Goal: Task Accomplishment & Management: Manage account settings

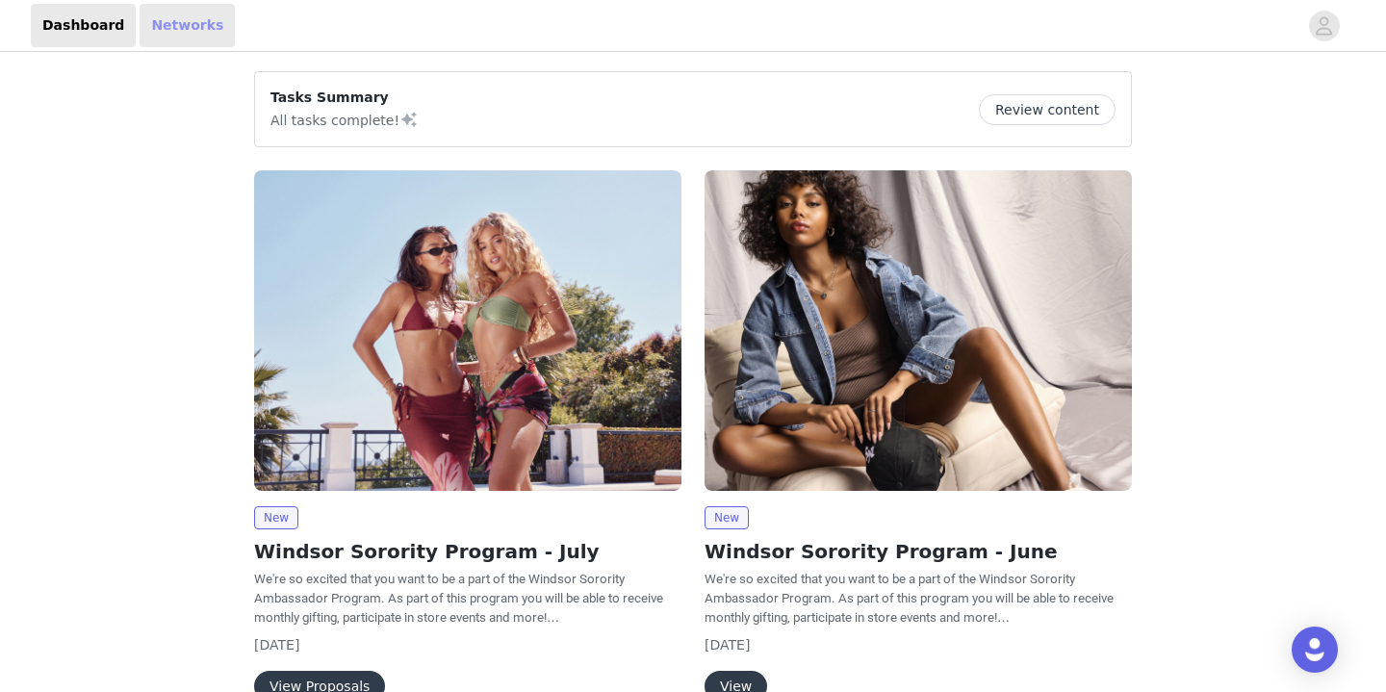
click at [197, 41] on link "Networks" at bounding box center [187, 25] width 95 height 43
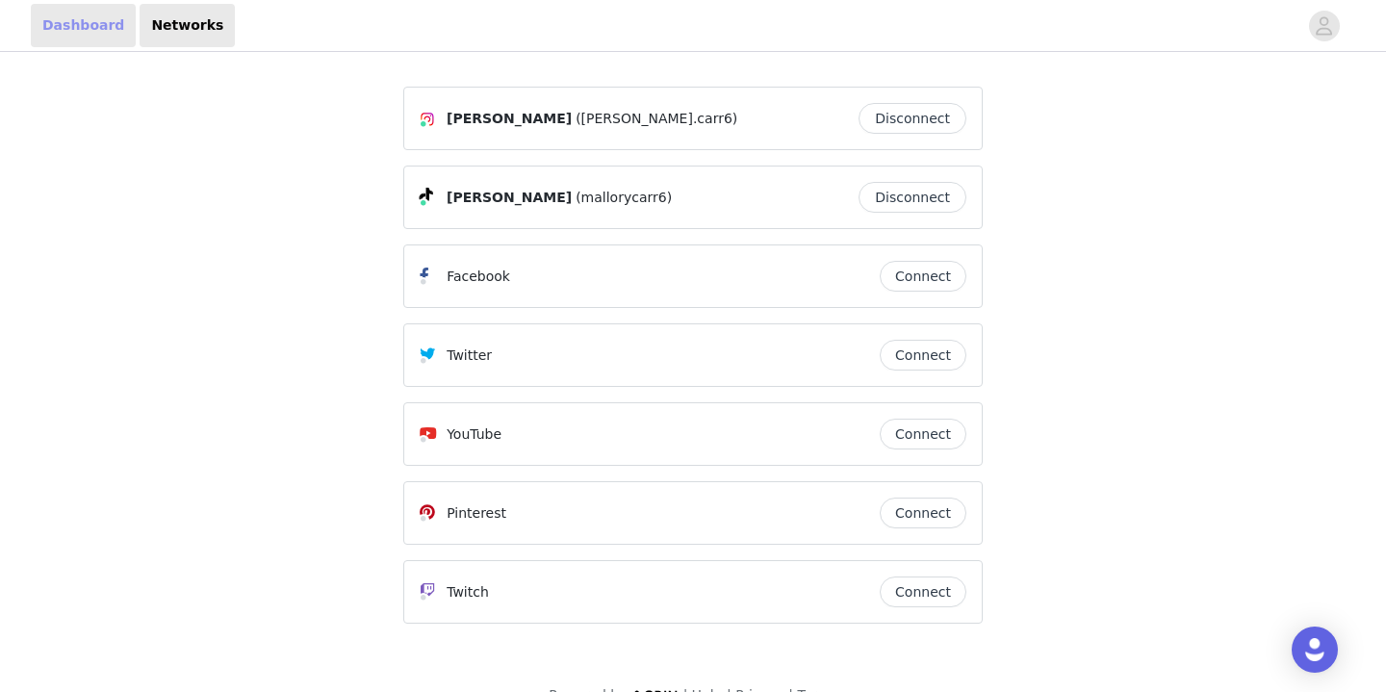
click at [102, 37] on link "Dashboard" at bounding box center [83, 25] width 105 height 43
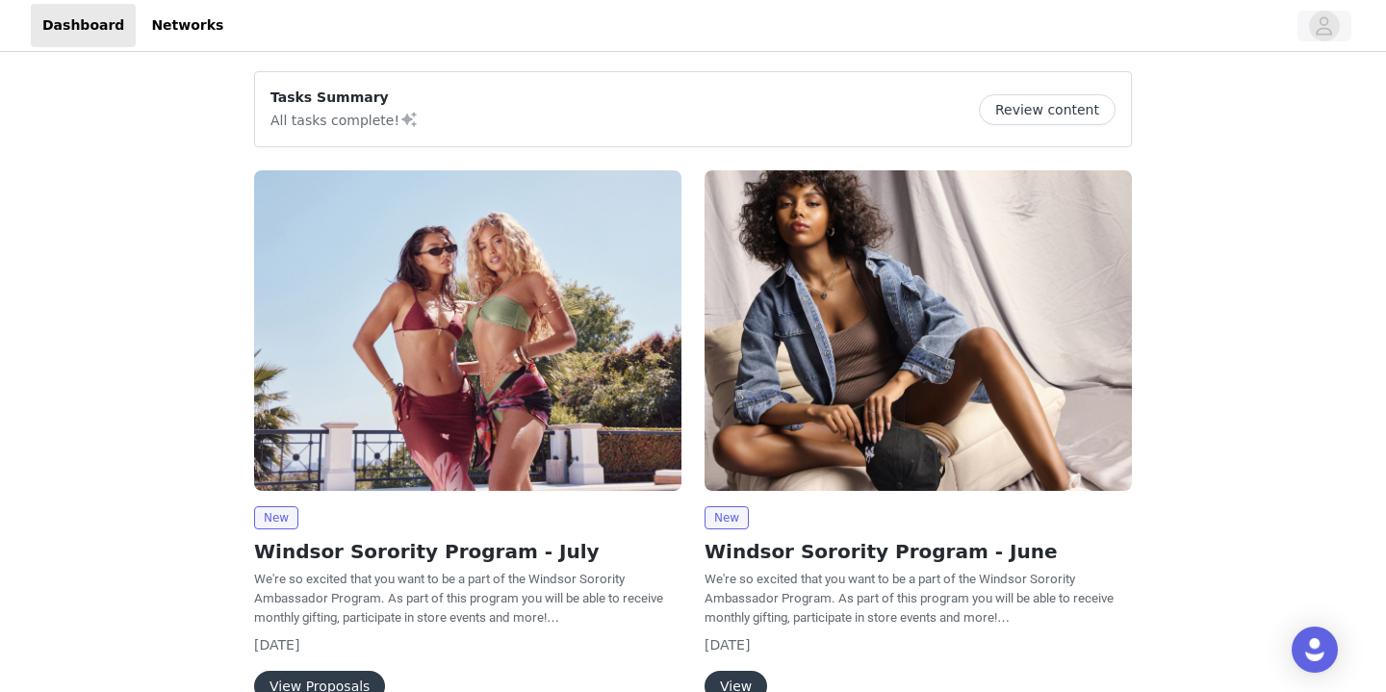
click at [1341, 36] on button "button" at bounding box center [1324, 26] width 54 height 31
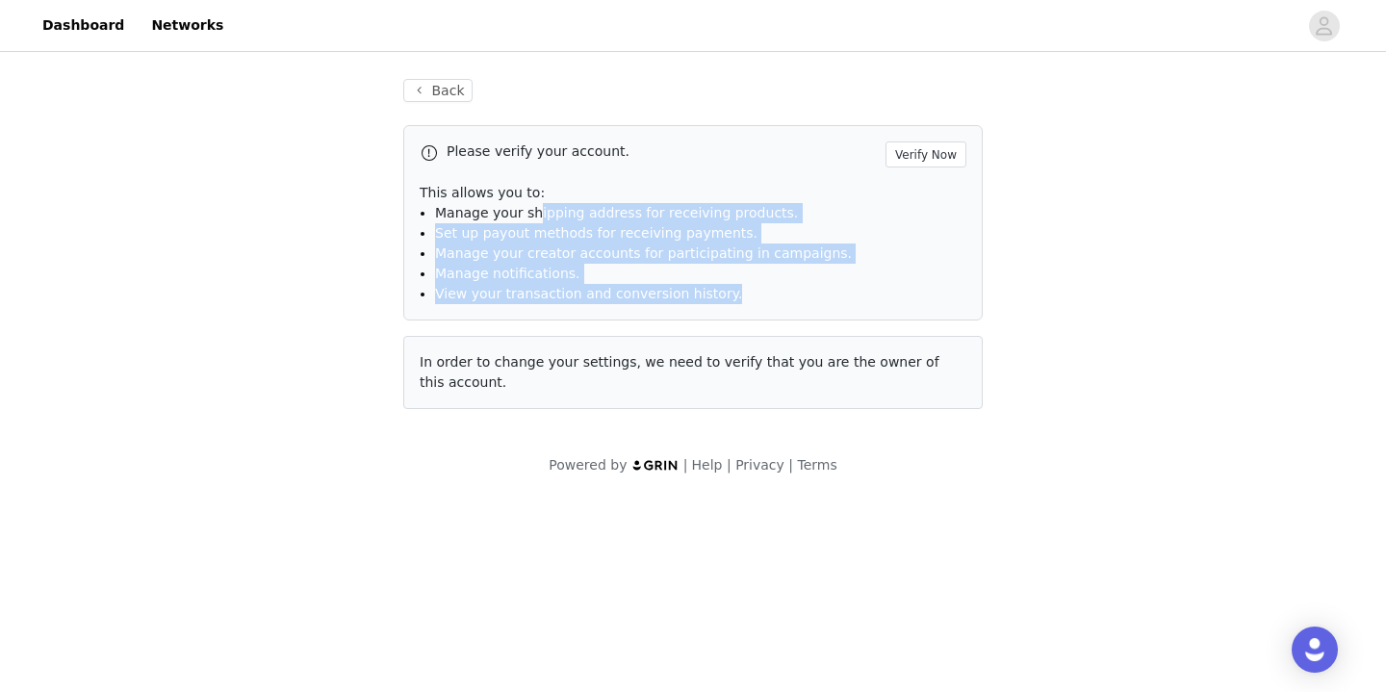
drag, startPoint x: 530, startPoint y: 214, endPoint x: 535, endPoint y: 318, distance: 104.0
click at [535, 318] on div "Please verify your account. Verify Now This allows you to: Manage your shipping…" at bounding box center [692, 222] width 579 height 195
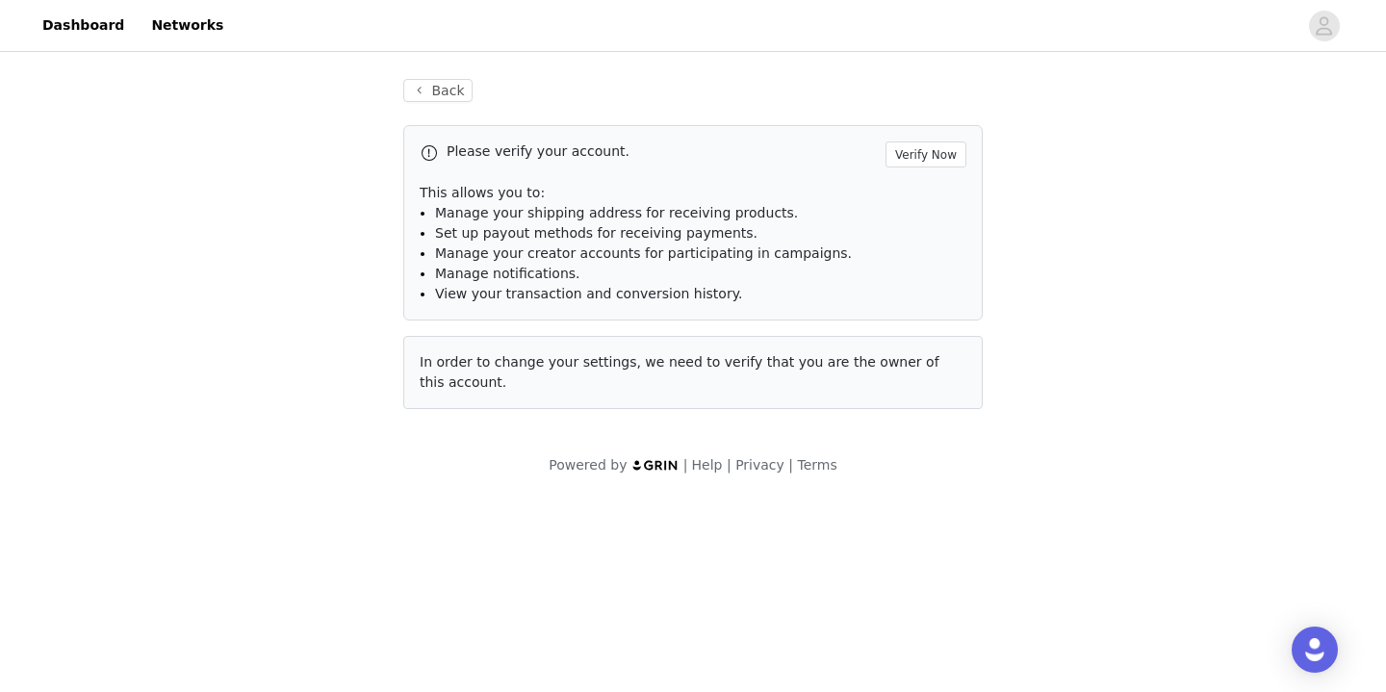
click at [520, 279] on span "Manage notifications." at bounding box center [507, 273] width 145 height 15
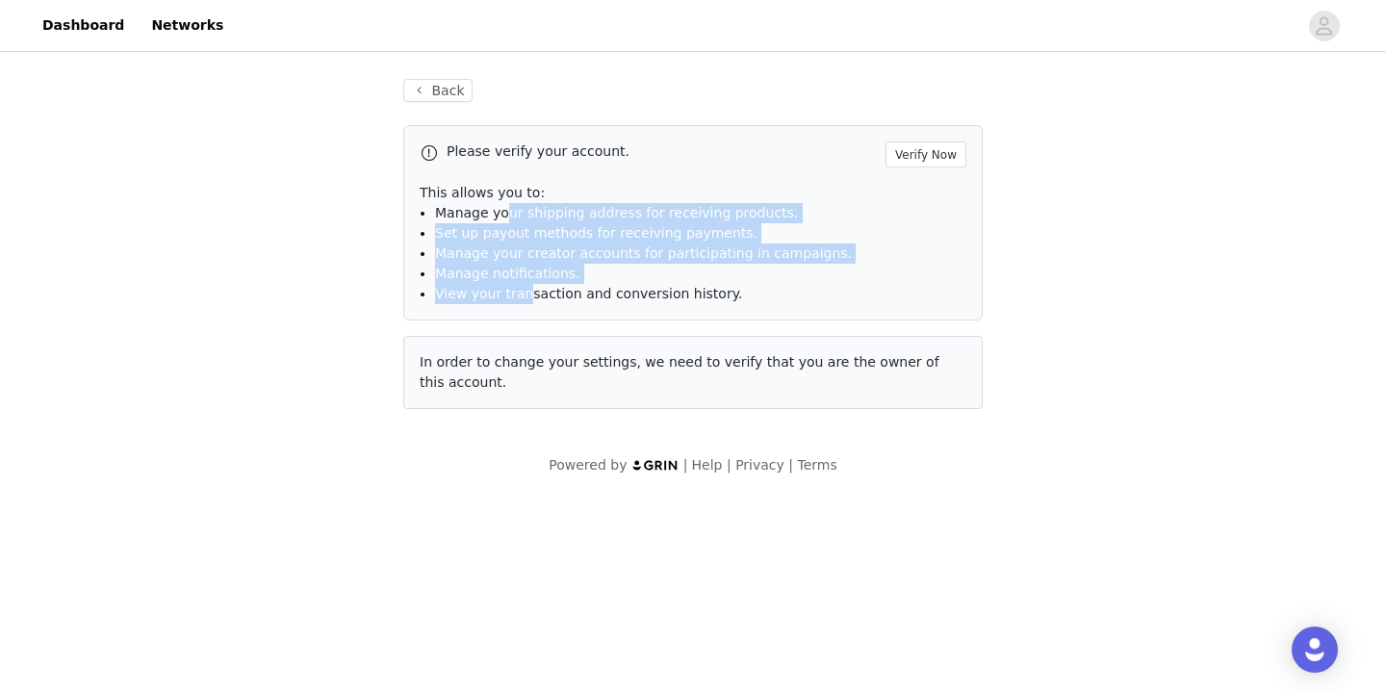
drag, startPoint x: 501, startPoint y: 217, endPoint x: 527, endPoint y: 292, distance: 79.4
click at [527, 293] on ul "Manage your shipping address for receiving products. Set up payout methods for …" at bounding box center [700, 253] width 531 height 101
click at [527, 292] on span "View your transaction and conversion history." at bounding box center [588, 293] width 307 height 15
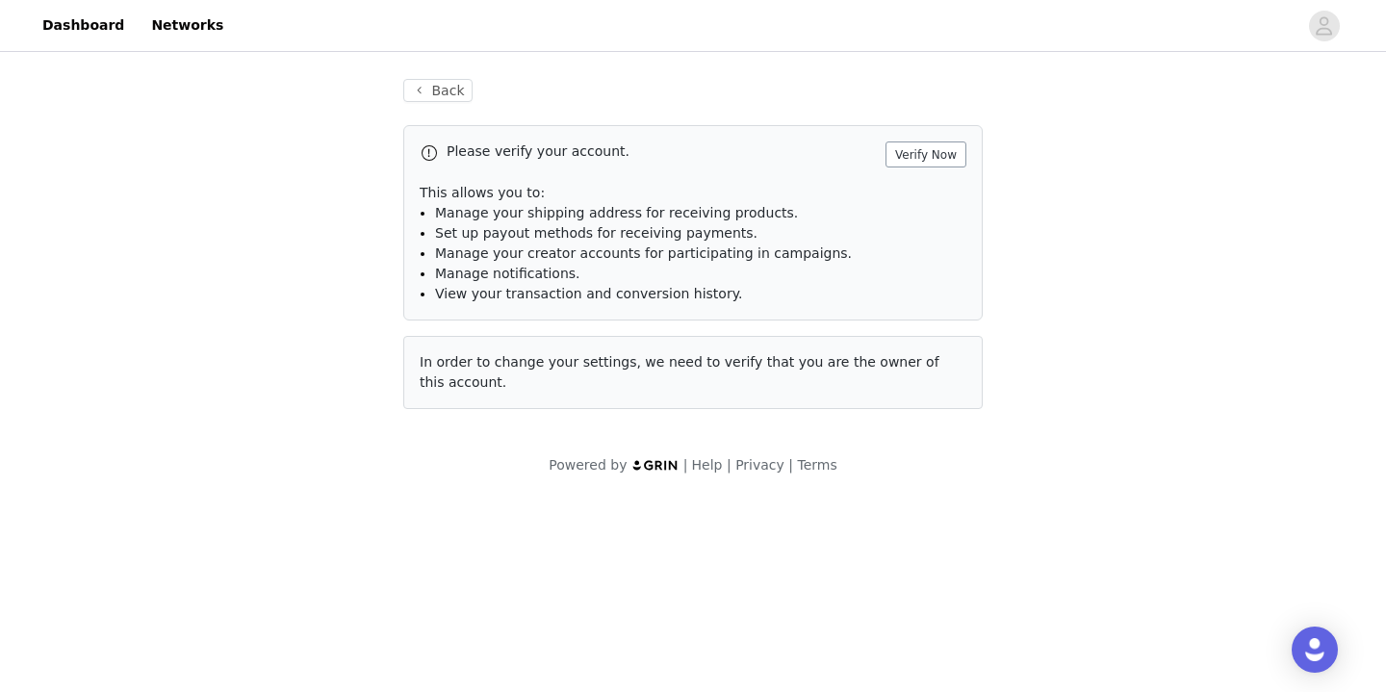
click at [922, 157] on button "Verify Now" at bounding box center [925, 154] width 81 height 26
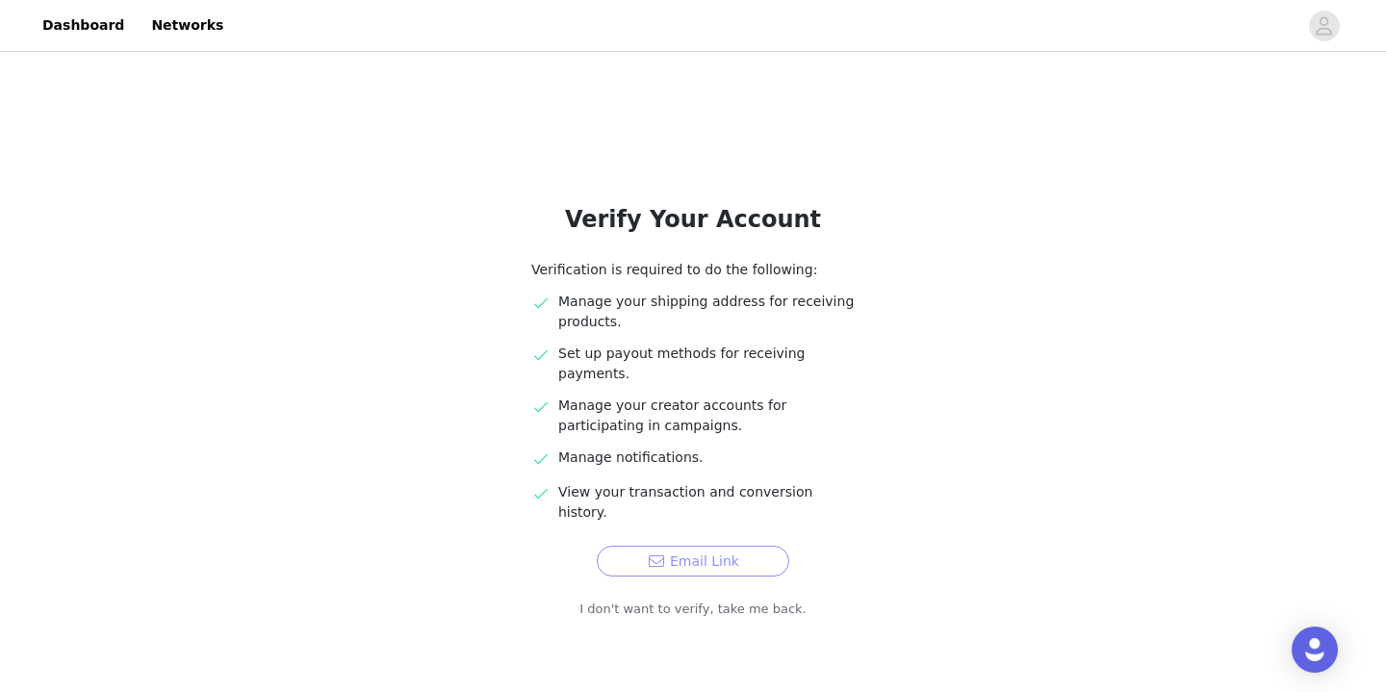
click at [669, 546] on button "Email Link" at bounding box center [693, 561] width 192 height 31
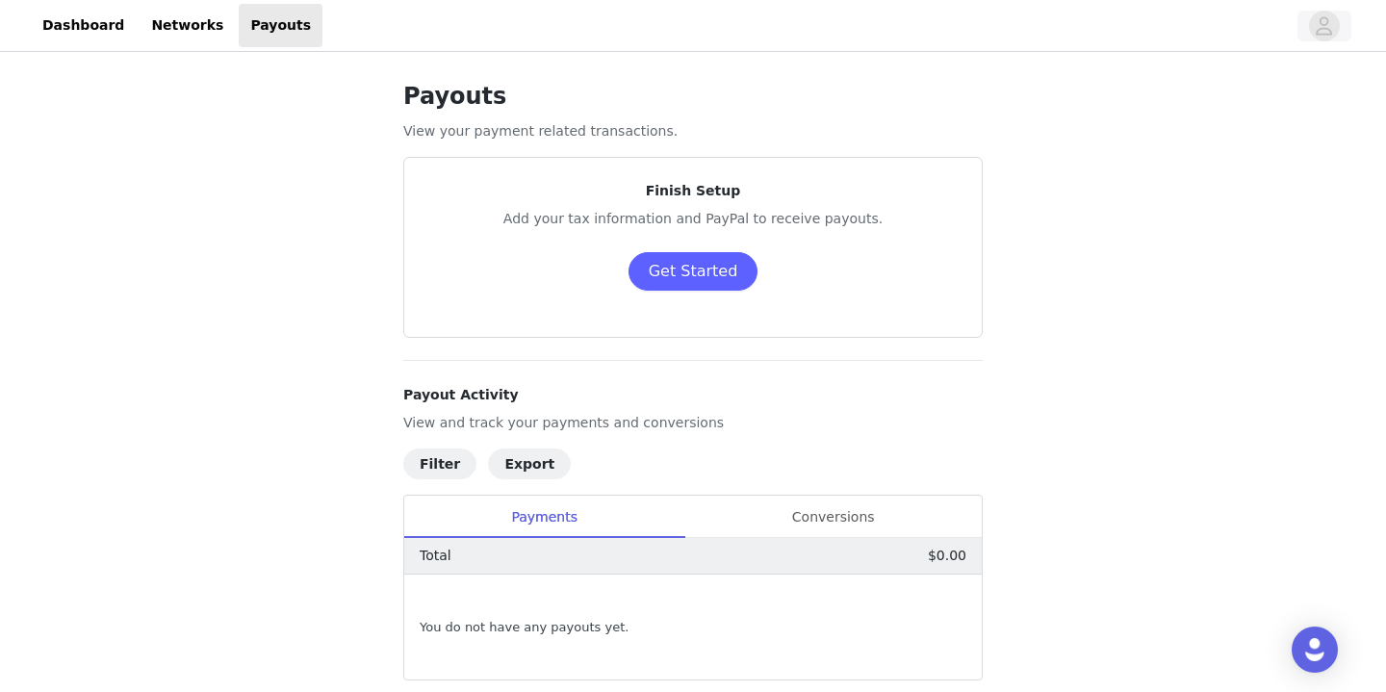
click at [1326, 20] on icon "avatar" at bounding box center [1324, 26] width 18 height 31
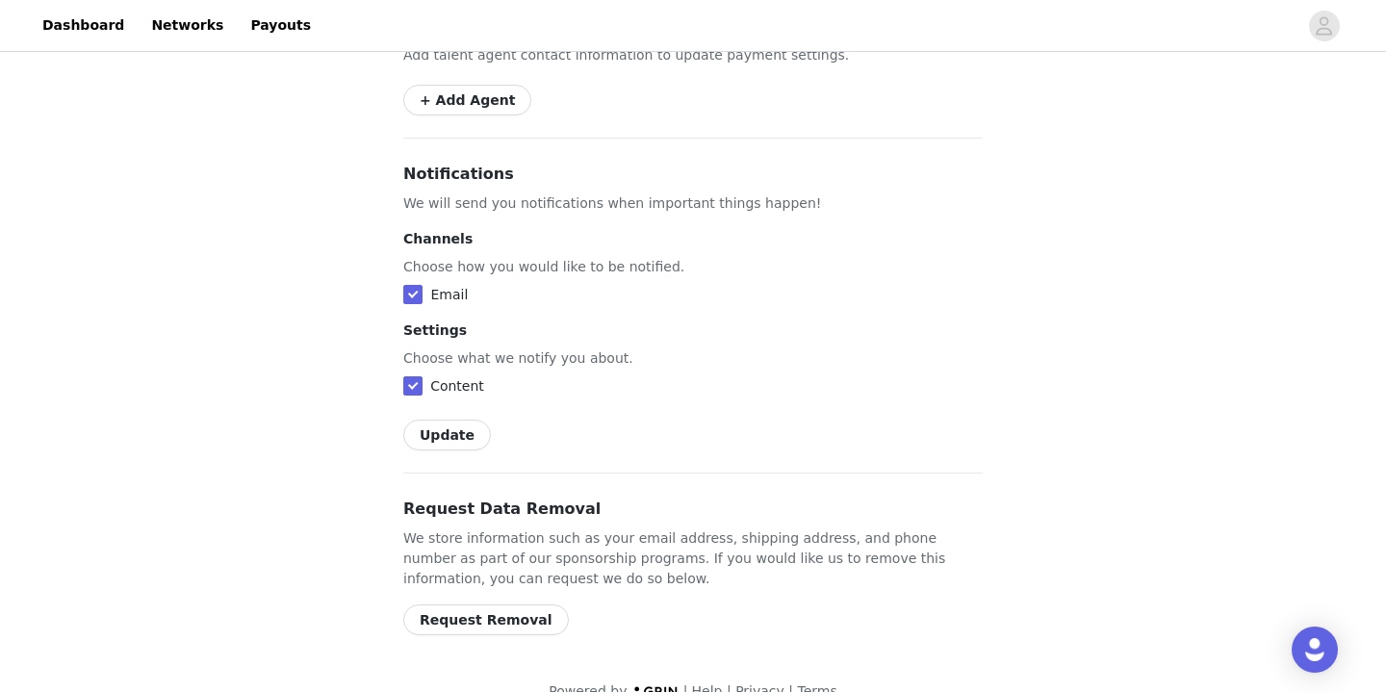
scroll to position [1125, 0]
drag, startPoint x: 523, startPoint y: 518, endPoint x: 561, endPoint y: 550, distance: 49.9
click at [561, 550] on p "We store information such as your email address, shipping address, and phone nu…" at bounding box center [692, 560] width 579 height 61
click at [554, 530] on p "We store information such as your email address, shipping address, and phone nu…" at bounding box center [692, 560] width 579 height 61
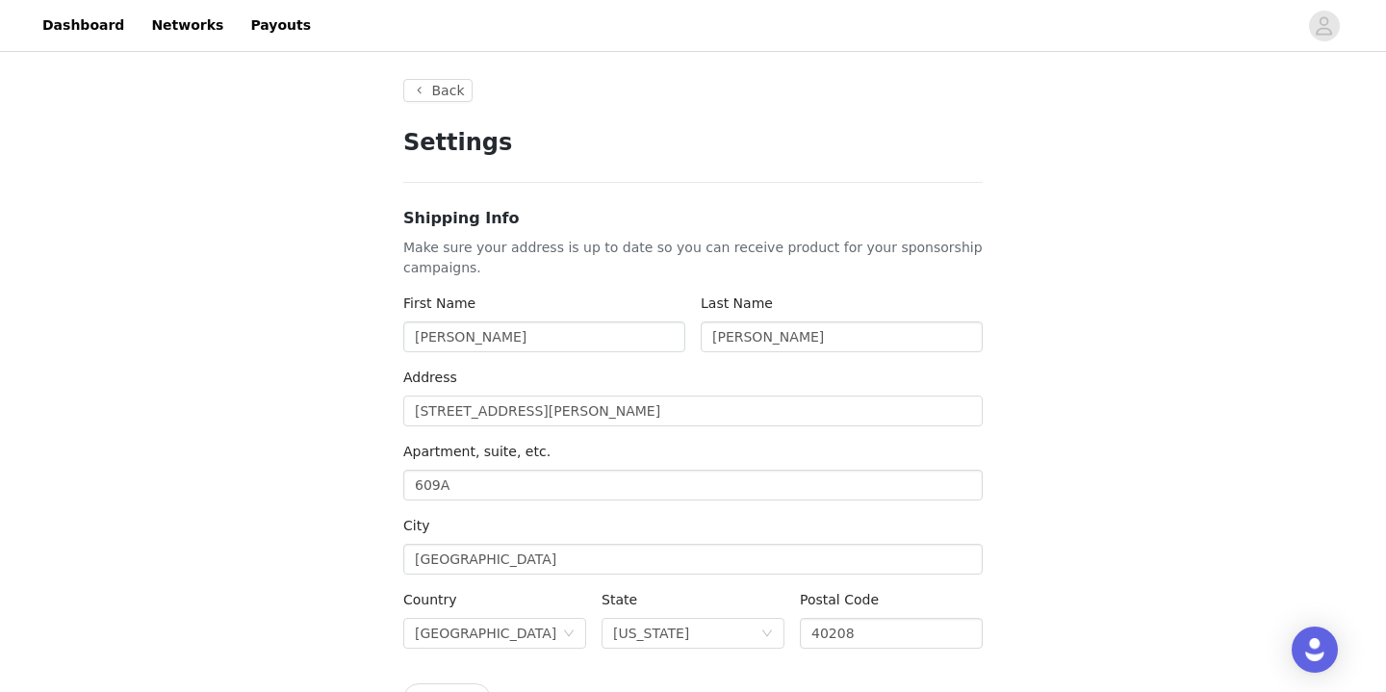
scroll to position [0, 0]
